Goal: Transaction & Acquisition: Purchase product/service

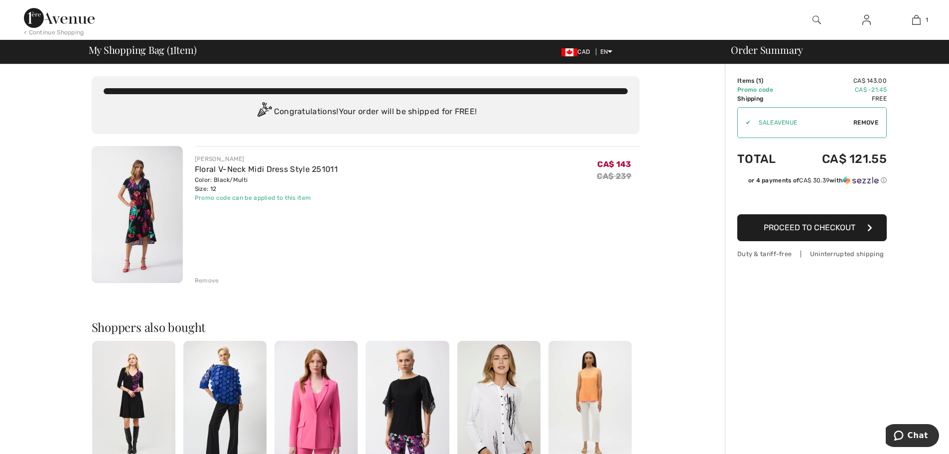
click at [794, 227] on span "Proceed to Checkout" at bounding box center [810, 227] width 92 height 9
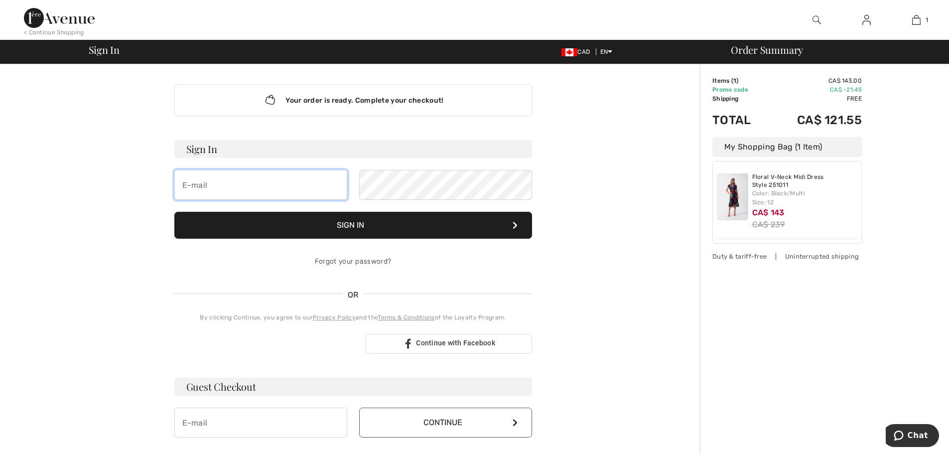
click at [268, 179] on input "email" at bounding box center [260, 185] width 173 height 30
type input "keperry21@gmail.com"
drag, startPoint x: 609, startPoint y: 275, endPoint x: 556, endPoint y: 270, distance: 53.0
click at [609, 275] on div "Your order is ready. Complete your checkout! Sign In keperry21@gmail.com Sign I…" at bounding box center [353, 349] width 548 height 571
click at [379, 229] on button "Sign In" at bounding box center [353, 225] width 358 height 27
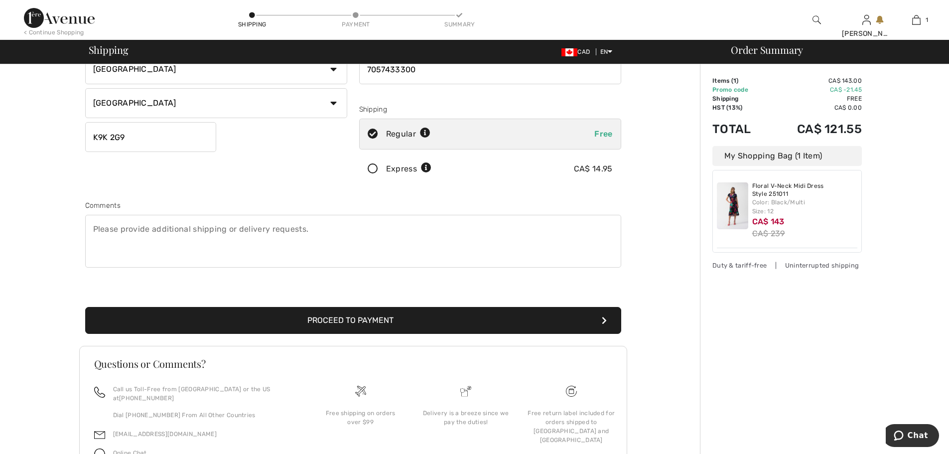
scroll to position [150, 0]
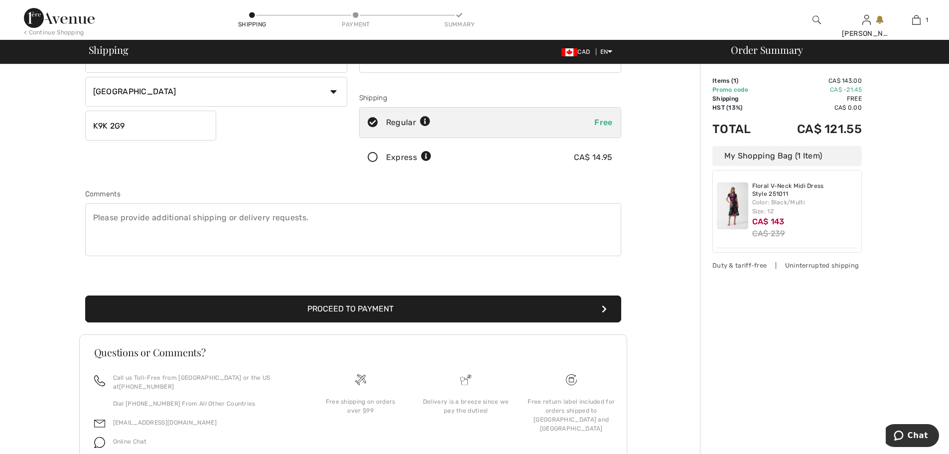
click at [91, 217] on textarea at bounding box center [353, 229] width 536 height 53
type textarea "please send one jr hanger, thank you"
click at [311, 309] on button "Proceed to Payment" at bounding box center [353, 309] width 536 height 27
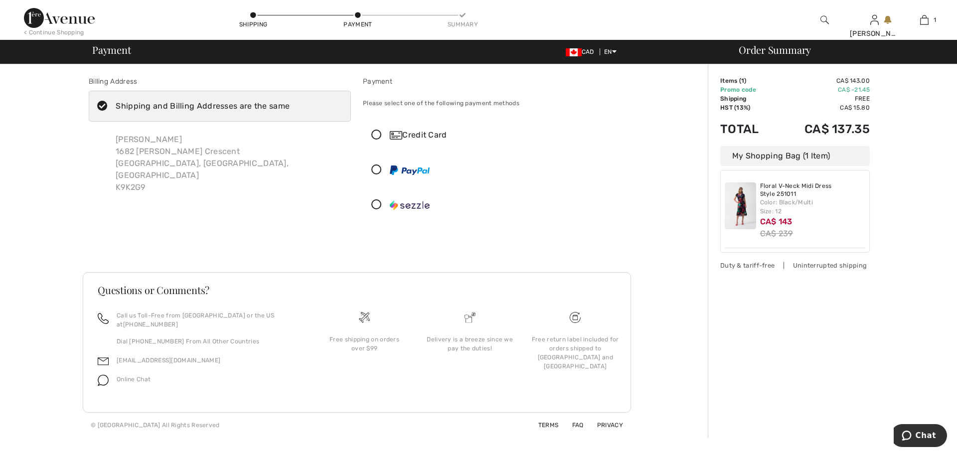
click at [376, 136] on icon at bounding box center [376, 135] width 26 height 10
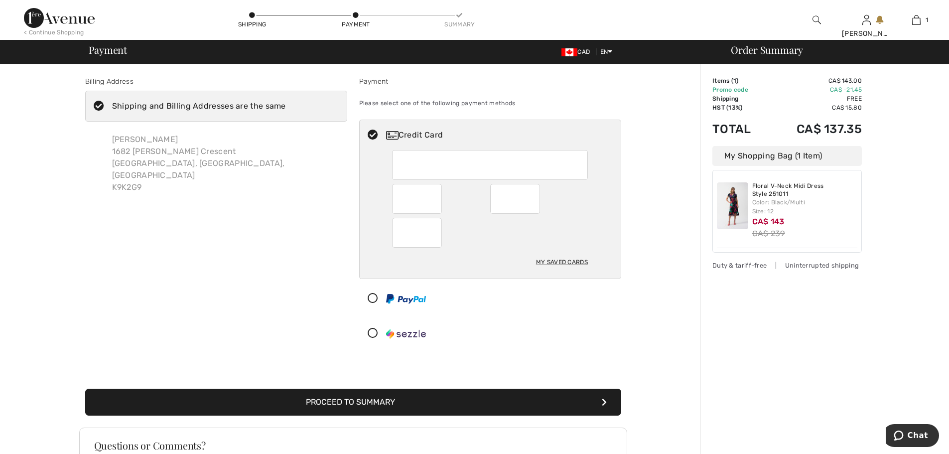
click at [558, 262] on div "My Saved Cards" at bounding box center [562, 262] width 52 height 17
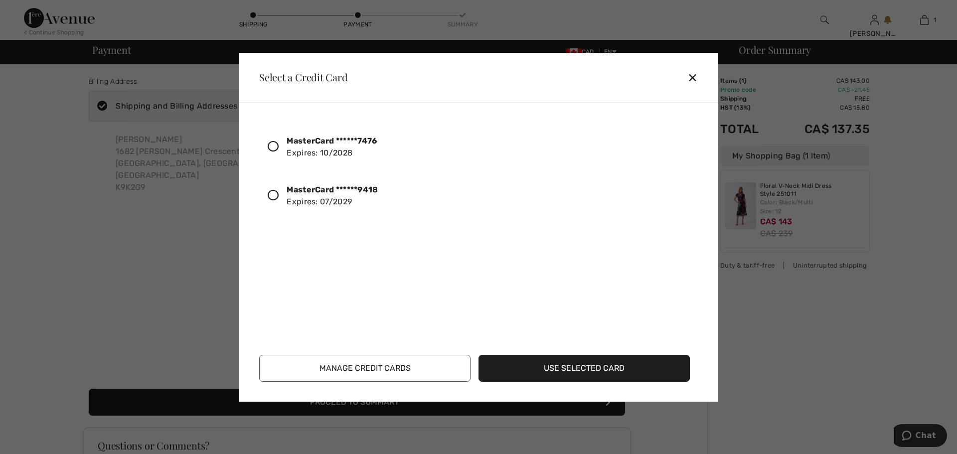
click at [273, 147] on icon at bounding box center [273, 146] width 11 height 11
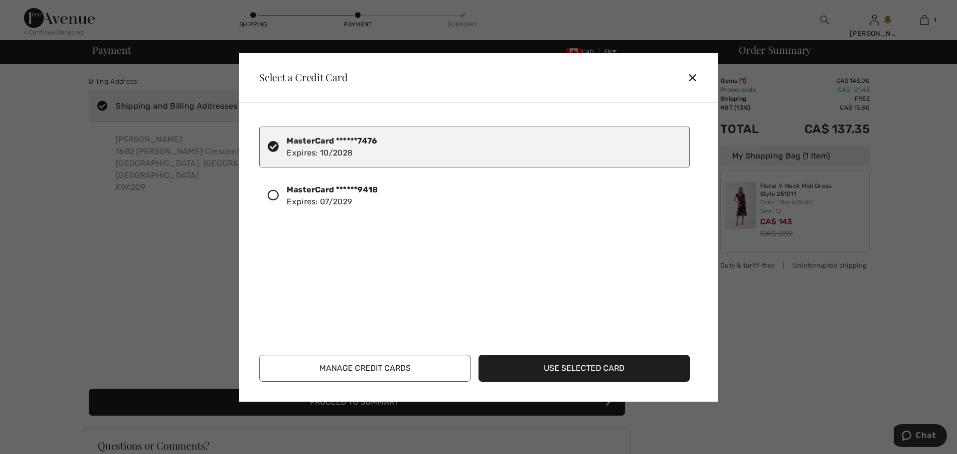
click at [562, 368] on button "Use Selected Card" at bounding box center [583, 368] width 211 height 27
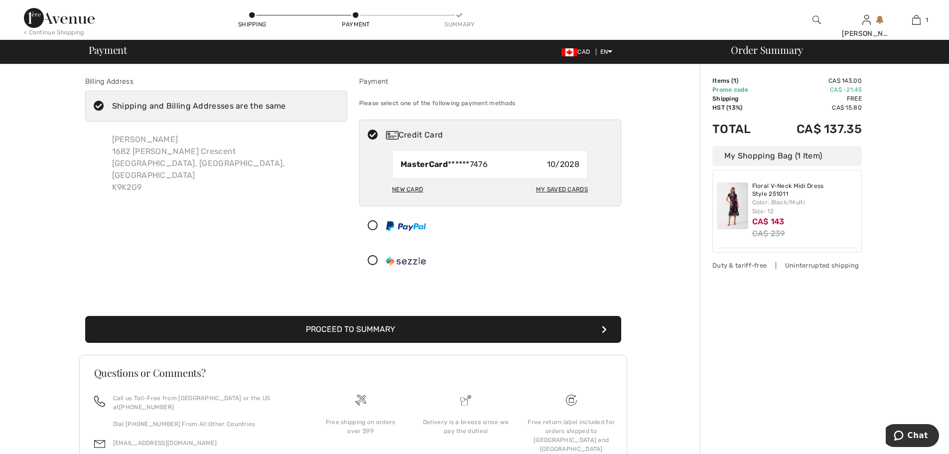
click at [413, 332] on button "Proceed to Summary" at bounding box center [353, 329] width 536 height 27
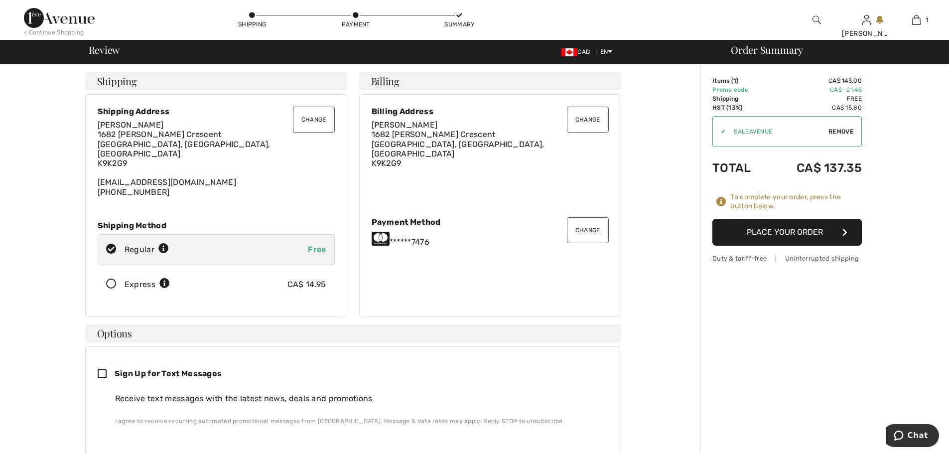
click at [780, 233] on button "Place Your Order" at bounding box center [788, 232] width 150 height 27
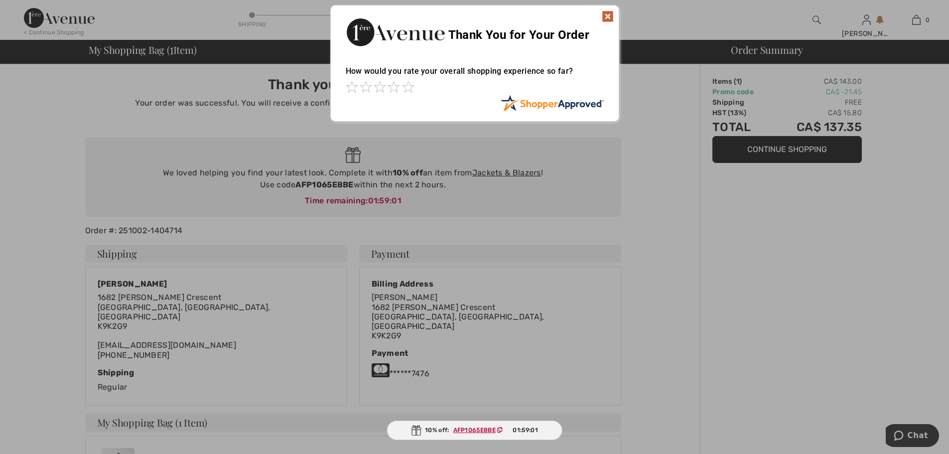
click at [606, 17] on img at bounding box center [608, 16] width 12 height 12
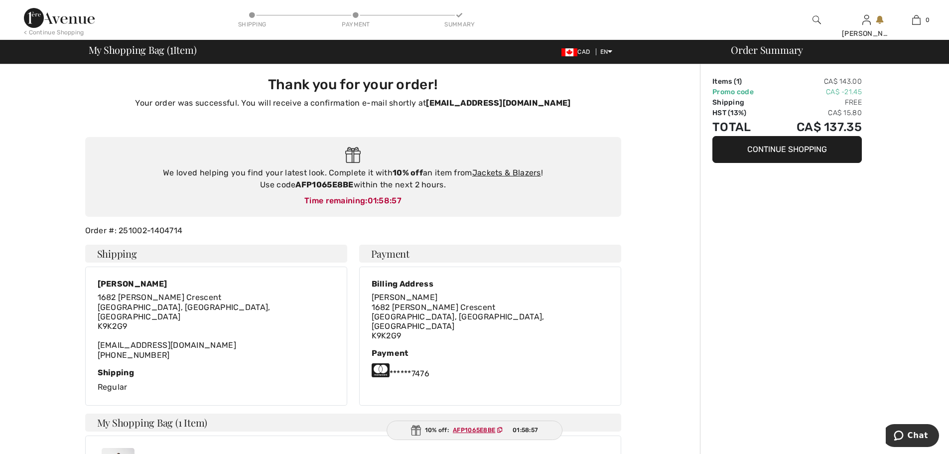
drag, startPoint x: 816, startPoint y: 221, endPoint x: 593, endPoint y: 177, distance: 227.7
click at [810, 222] on div "Order Summary Items ( 1 ) CA$ 143.00 Promo code CA$ -21.45 Shipping Free HST (1…" at bounding box center [824, 373] width 249 height 619
click at [767, 278] on div "Order Summary Items ( 1 ) CA$ 143.00 Promo code CA$ -21.45 Shipping Free HST (1…" at bounding box center [824, 373] width 249 height 619
click at [777, 148] on button "Continue Shopping" at bounding box center [788, 149] width 150 height 27
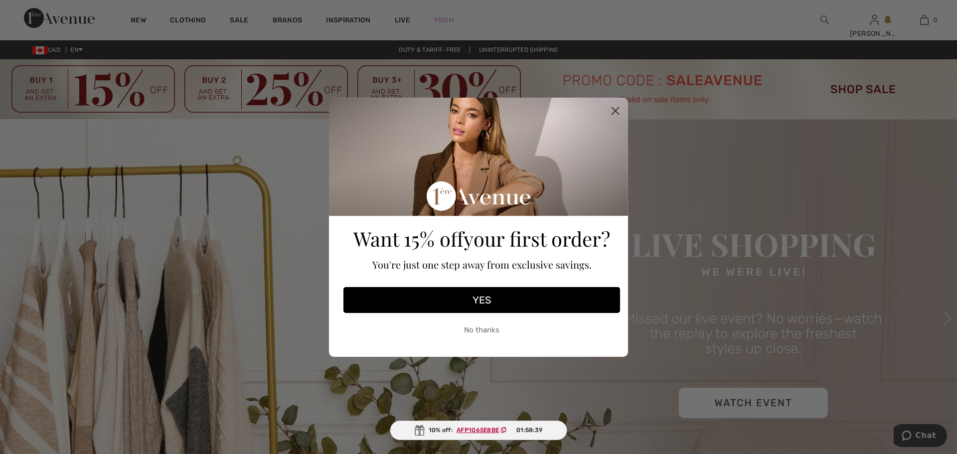
click at [620, 112] on circle "Close dialog" at bounding box center [615, 110] width 16 height 16
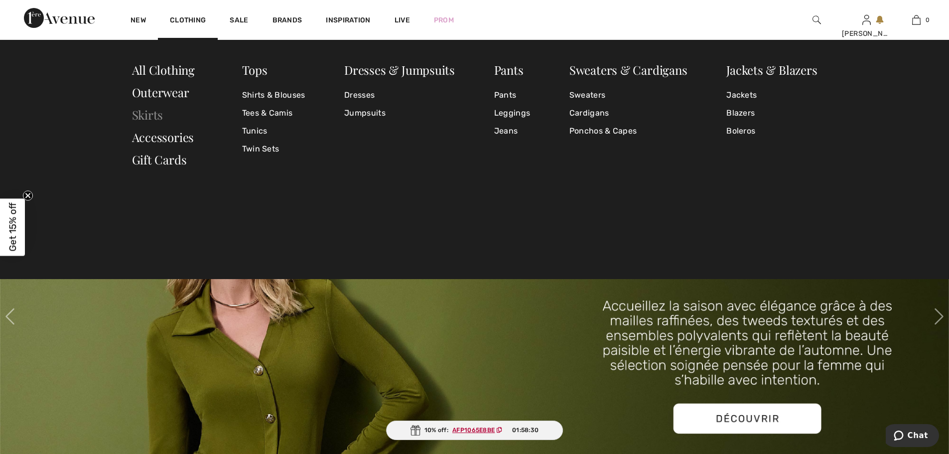
click at [143, 113] on link "Skirts" at bounding box center [147, 115] width 31 height 16
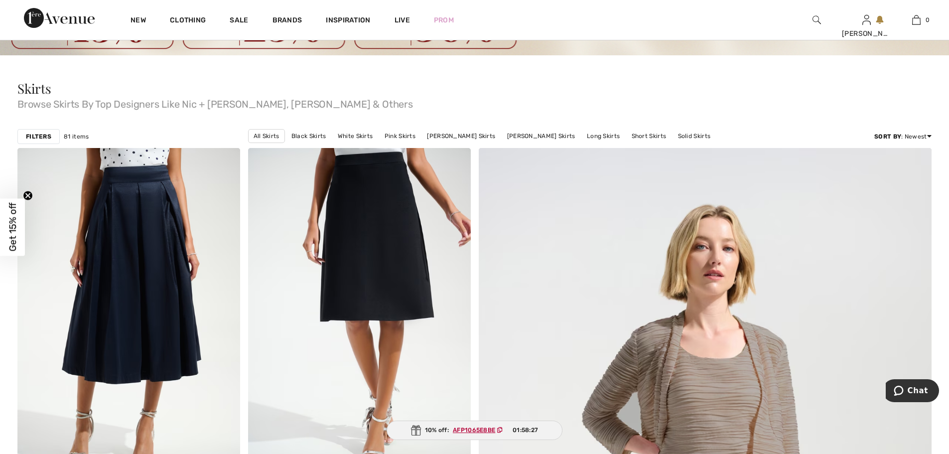
scroll to position [150, 0]
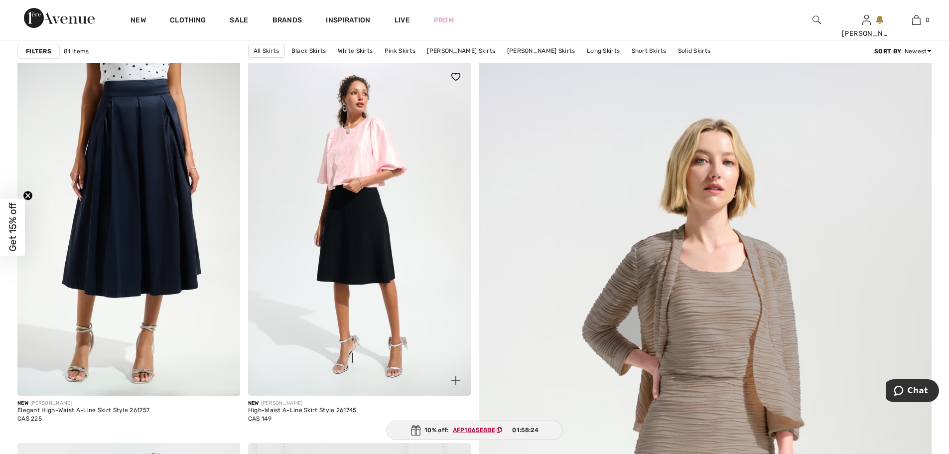
click at [368, 245] on img at bounding box center [359, 229] width 223 height 334
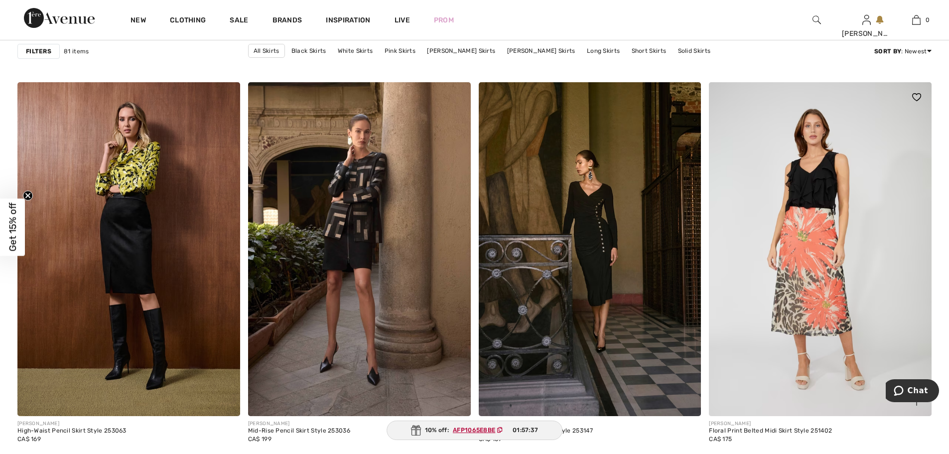
scroll to position [3838, 0]
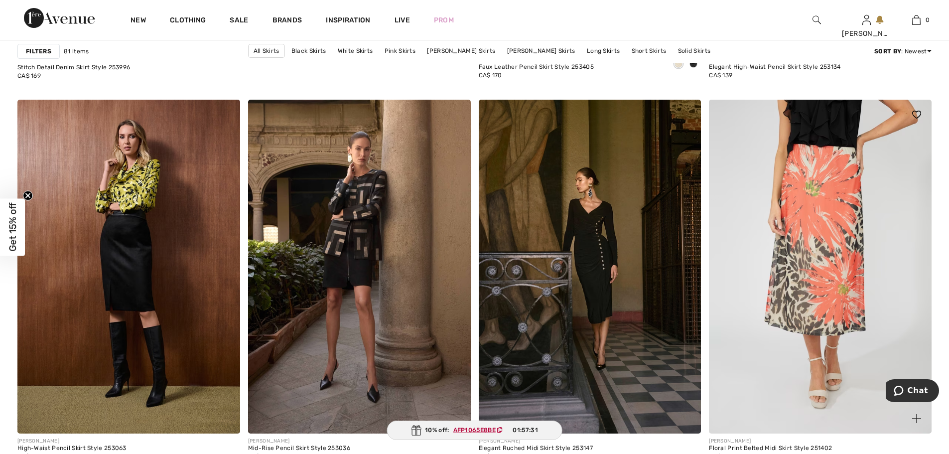
click at [819, 228] on img at bounding box center [820, 267] width 223 height 334
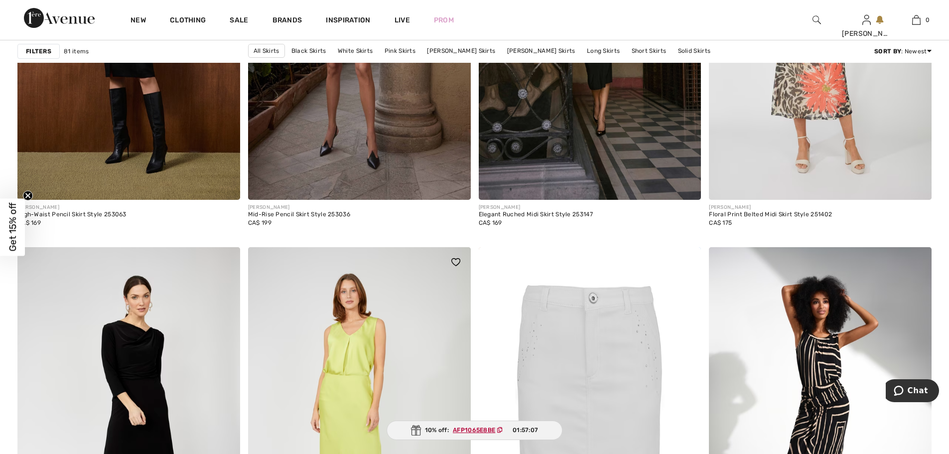
scroll to position [4286, 0]
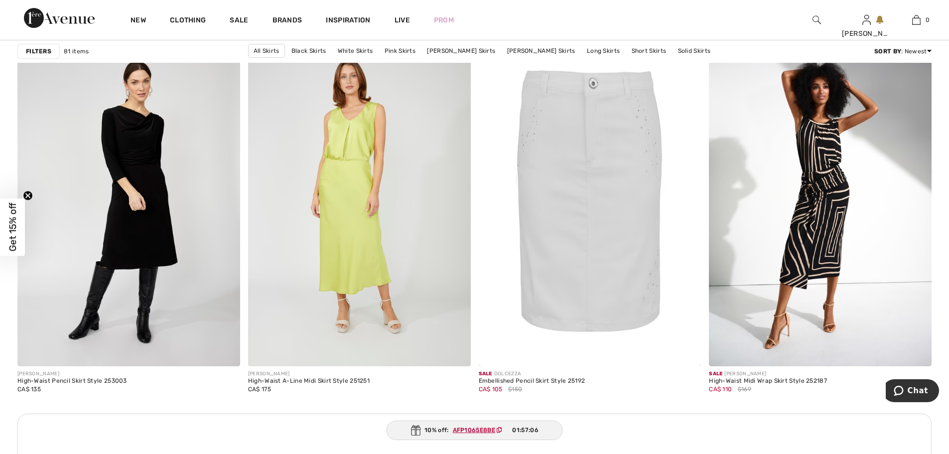
click at [41, 52] on strong "Filters" at bounding box center [38, 51] width 25 height 9
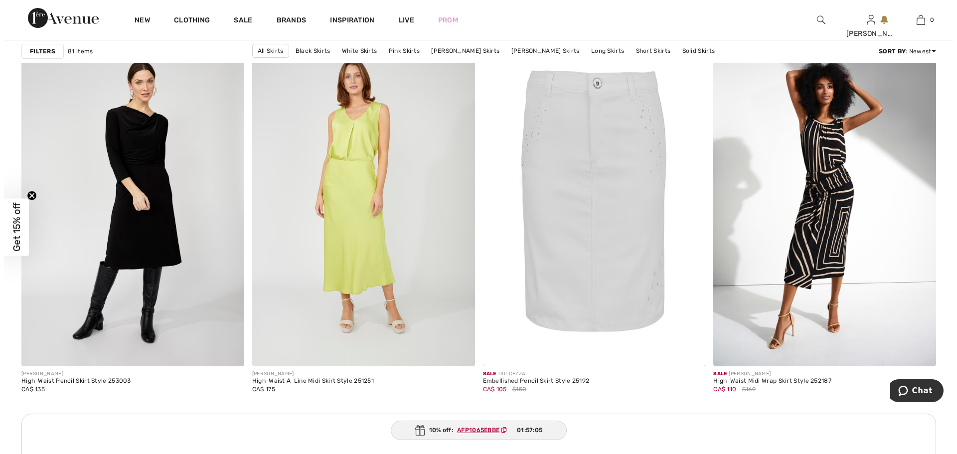
scroll to position [4316, 0]
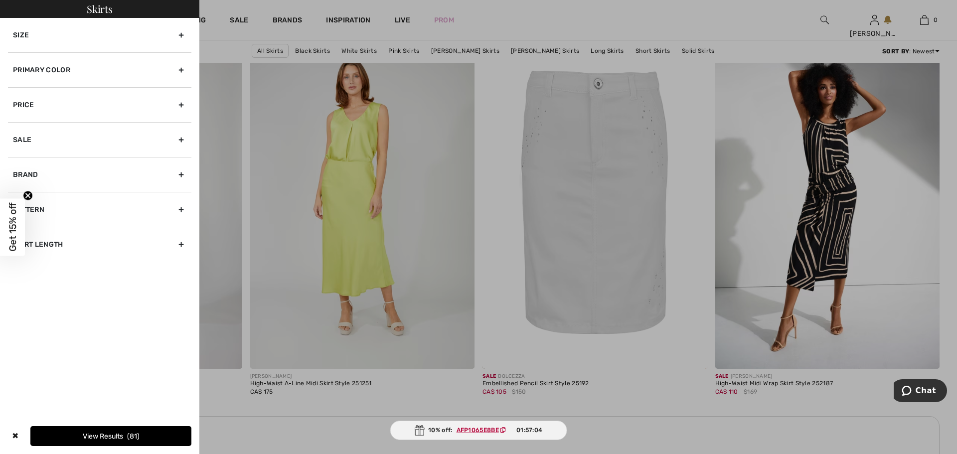
click at [42, 65] on div "Primary Color" at bounding box center [99, 69] width 183 height 35
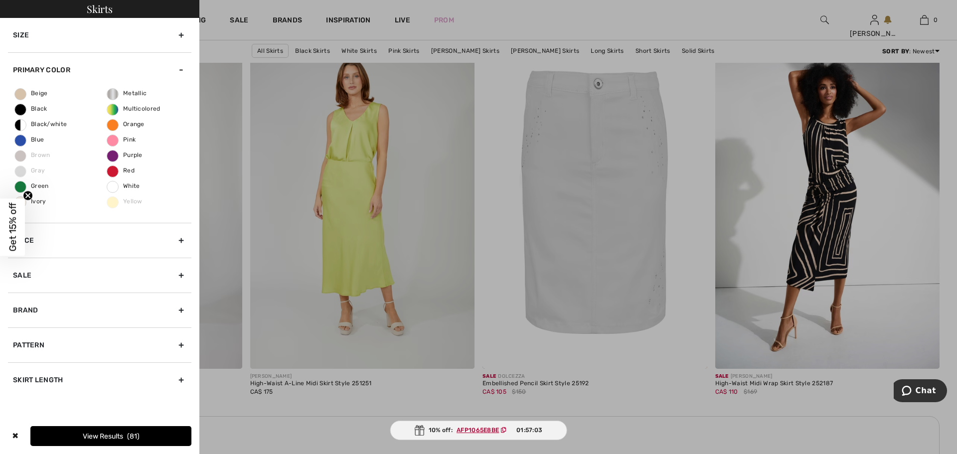
click at [116, 105] on label "Multicolored" at bounding box center [113, 110] width 12 height 12
click at [0, 0] on input "Multicolored" at bounding box center [0, 0] width 0 height 0
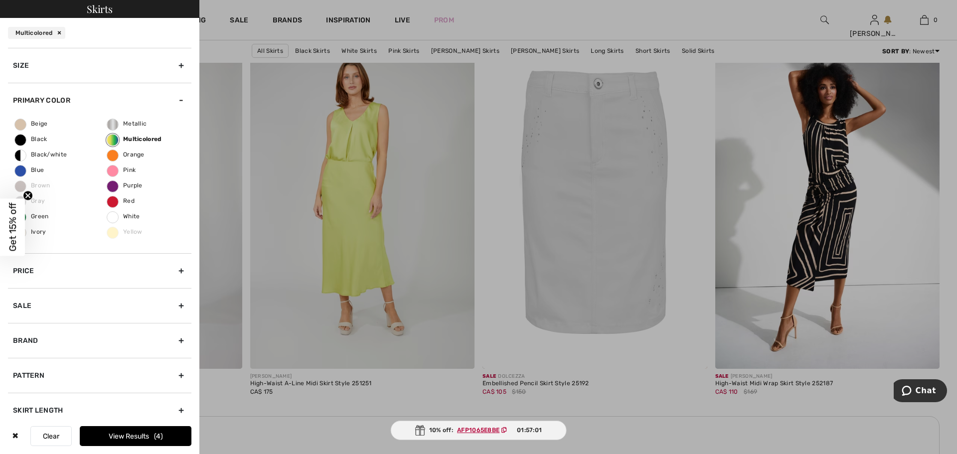
click at [146, 436] on button "View Results 4" at bounding box center [136, 436] width 112 height 20
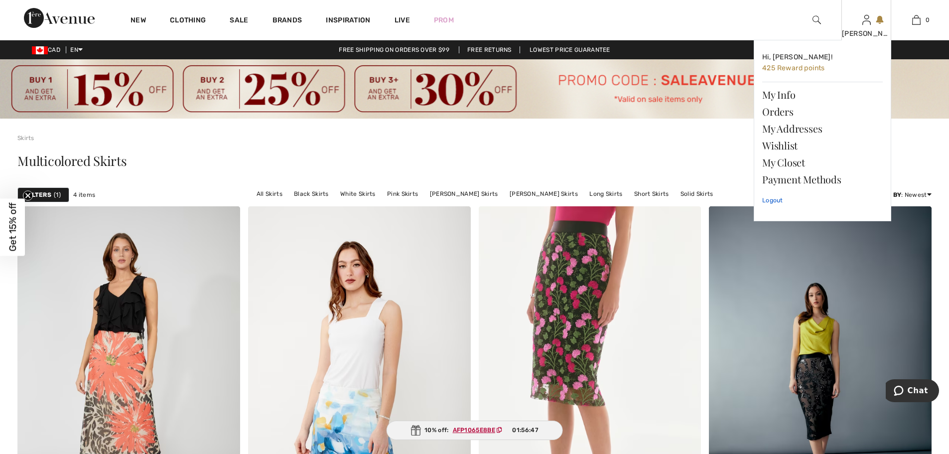
click at [770, 199] on link "Logout" at bounding box center [823, 200] width 121 height 25
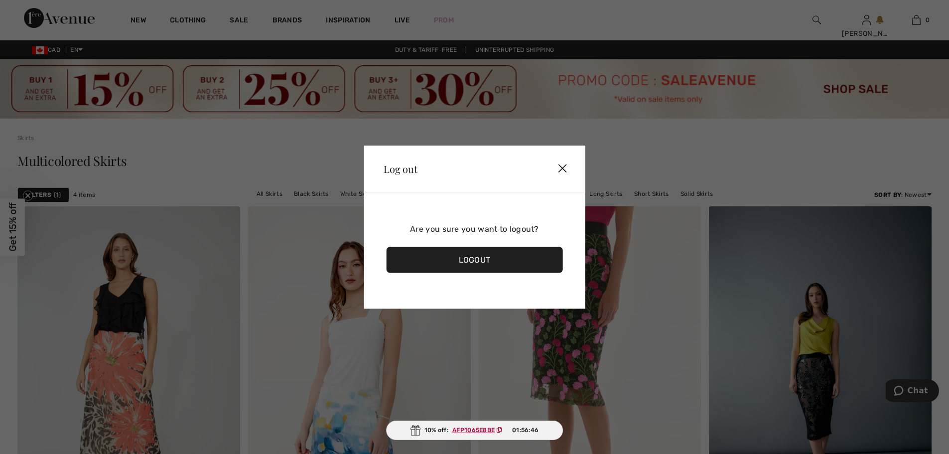
click at [503, 262] on div "Logout" at bounding box center [474, 260] width 177 height 26
